Goal: Task Accomplishment & Management: Manage account settings

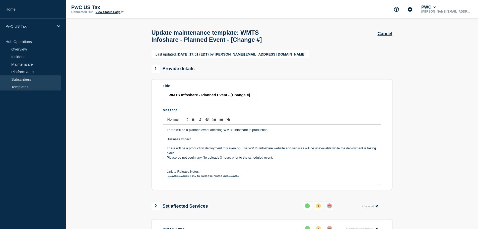
click at [22, 81] on link "Subscribers" at bounding box center [30, 79] width 61 height 8
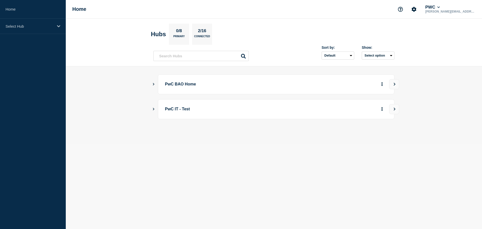
click at [154, 85] on button "Show Connected Hubs" at bounding box center [153, 84] width 3 height 4
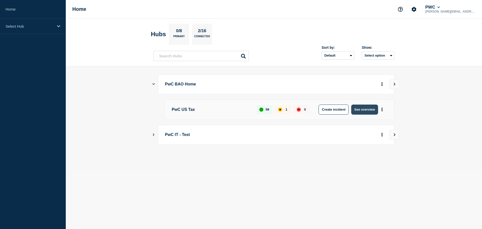
click at [363, 108] on button "See overview" at bounding box center [364, 109] width 27 height 10
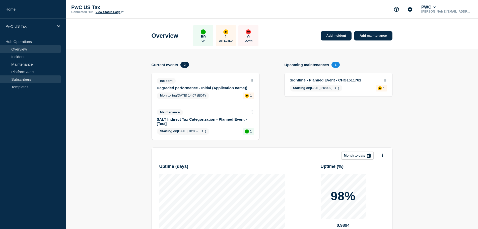
click at [22, 80] on link "Subscribers" at bounding box center [30, 79] width 61 height 8
